Goal: Navigation & Orientation: Find specific page/section

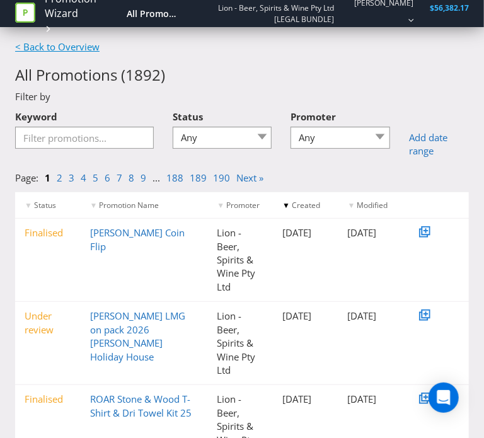
click at [82, 48] on link "< Back to Overview" at bounding box center [57, 46] width 84 height 13
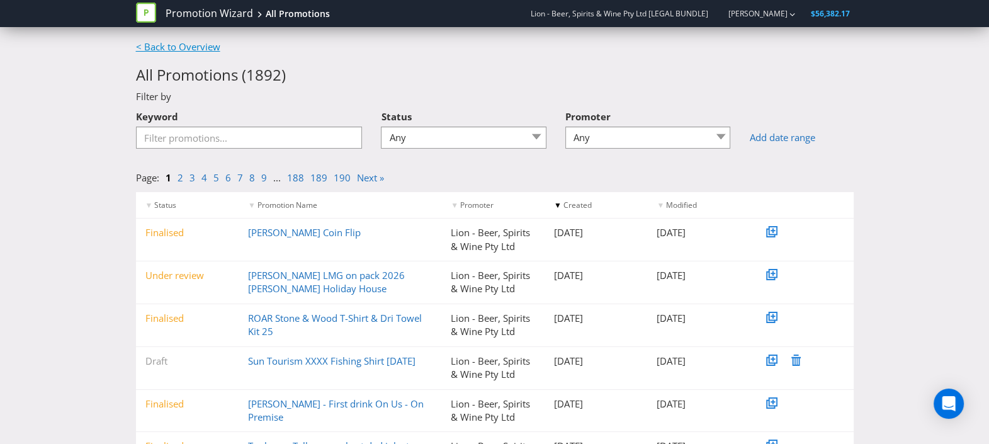
click at [195, 42] on link "< Back to Overview" at bounding box center [178, 46] width 84 height 13
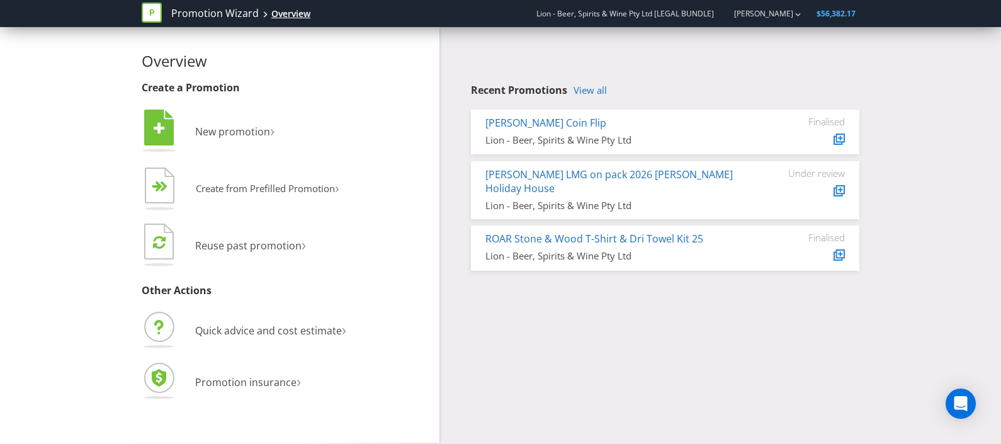
click at [293, 9] on div "Overview" at bounding box center [290, 14] width 39 height 13
